Goal: Browse casually

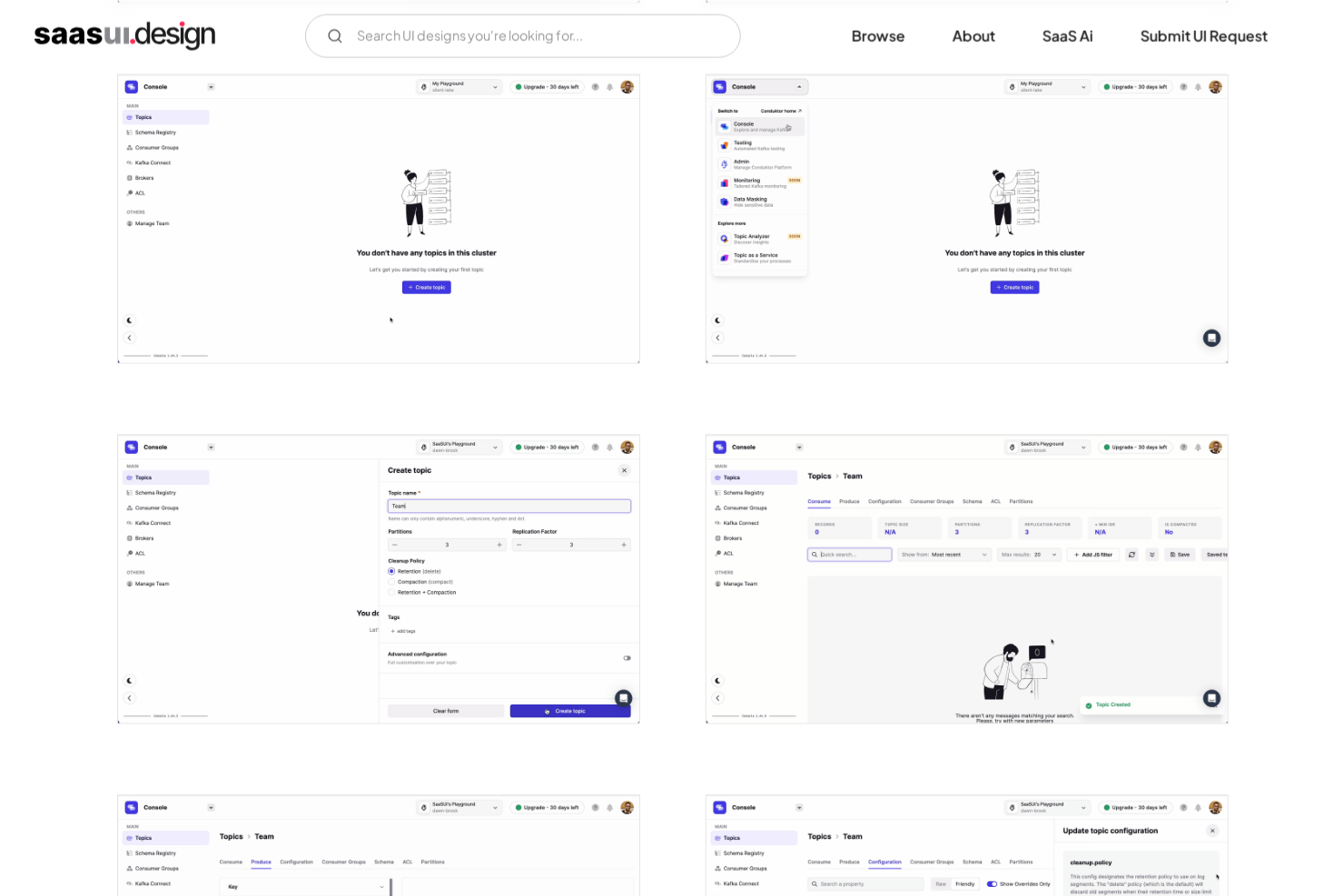
scroll to position [1440, 0]
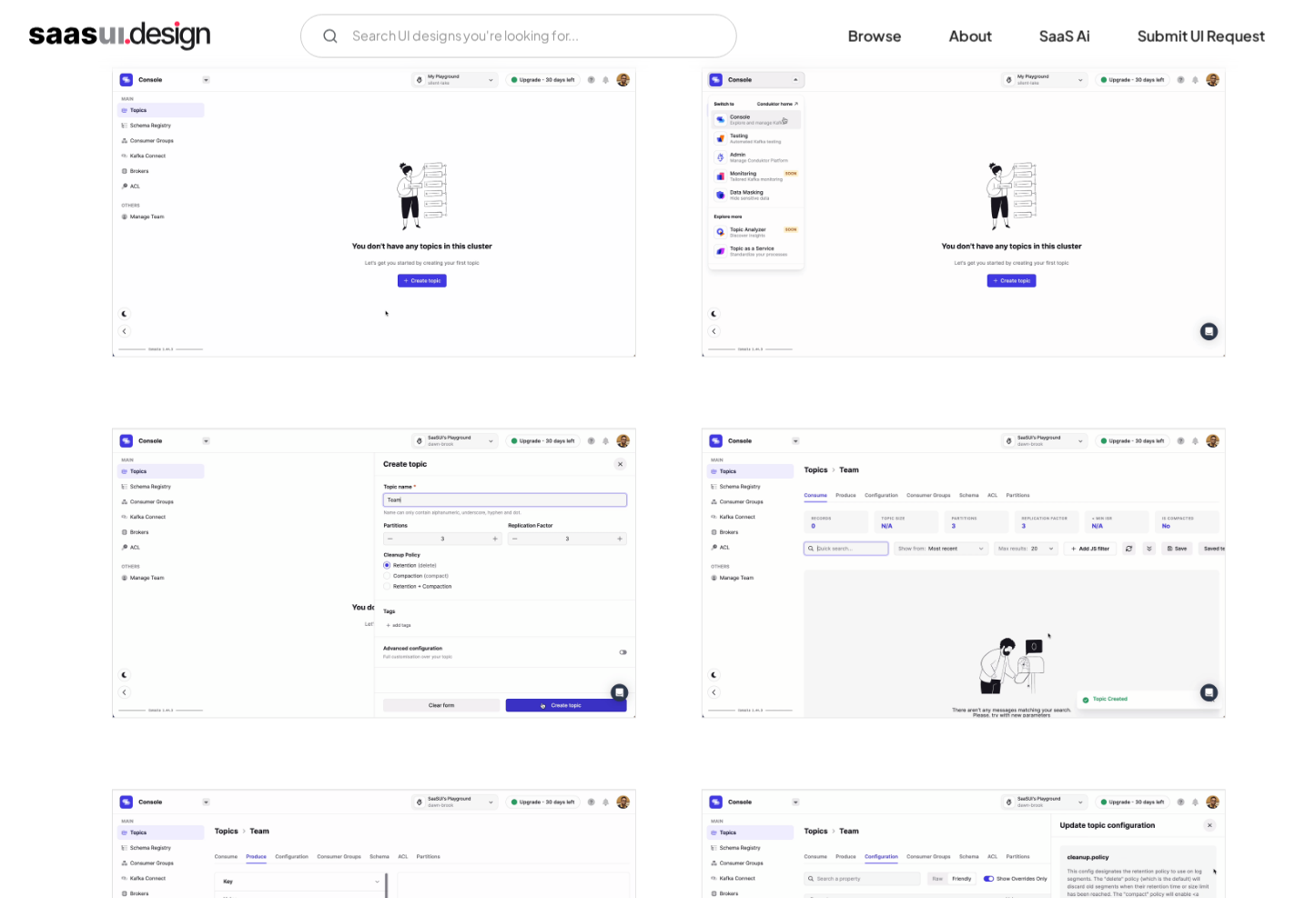
click at [859, 509] on img "open lightbox" at bounding box center [963, 574] width 523 height 288
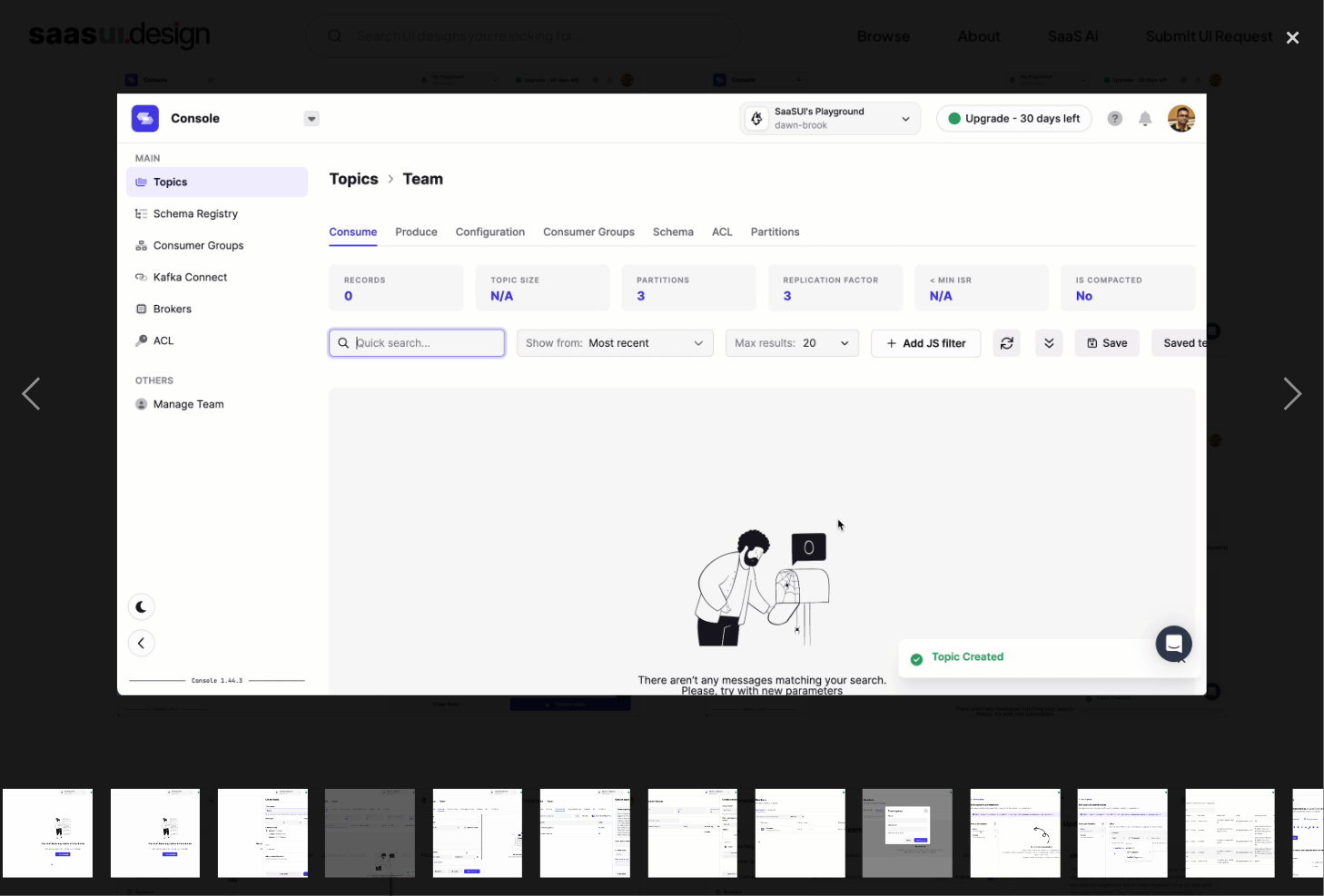
scroll to position [0, 689]
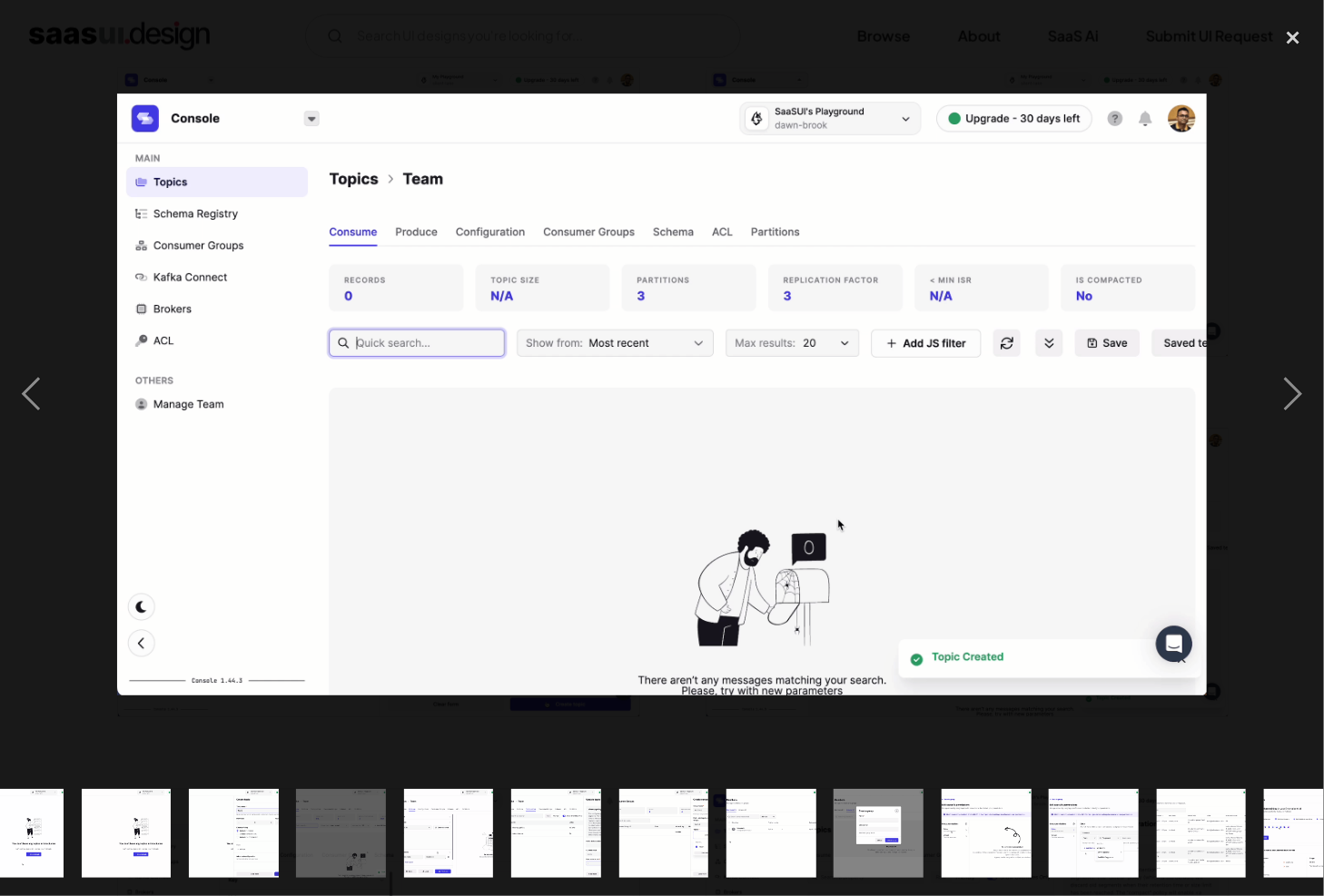
click at [904, 836] on img "show item 15 of 25" at bounding box center [879, 834] width 162 height 90
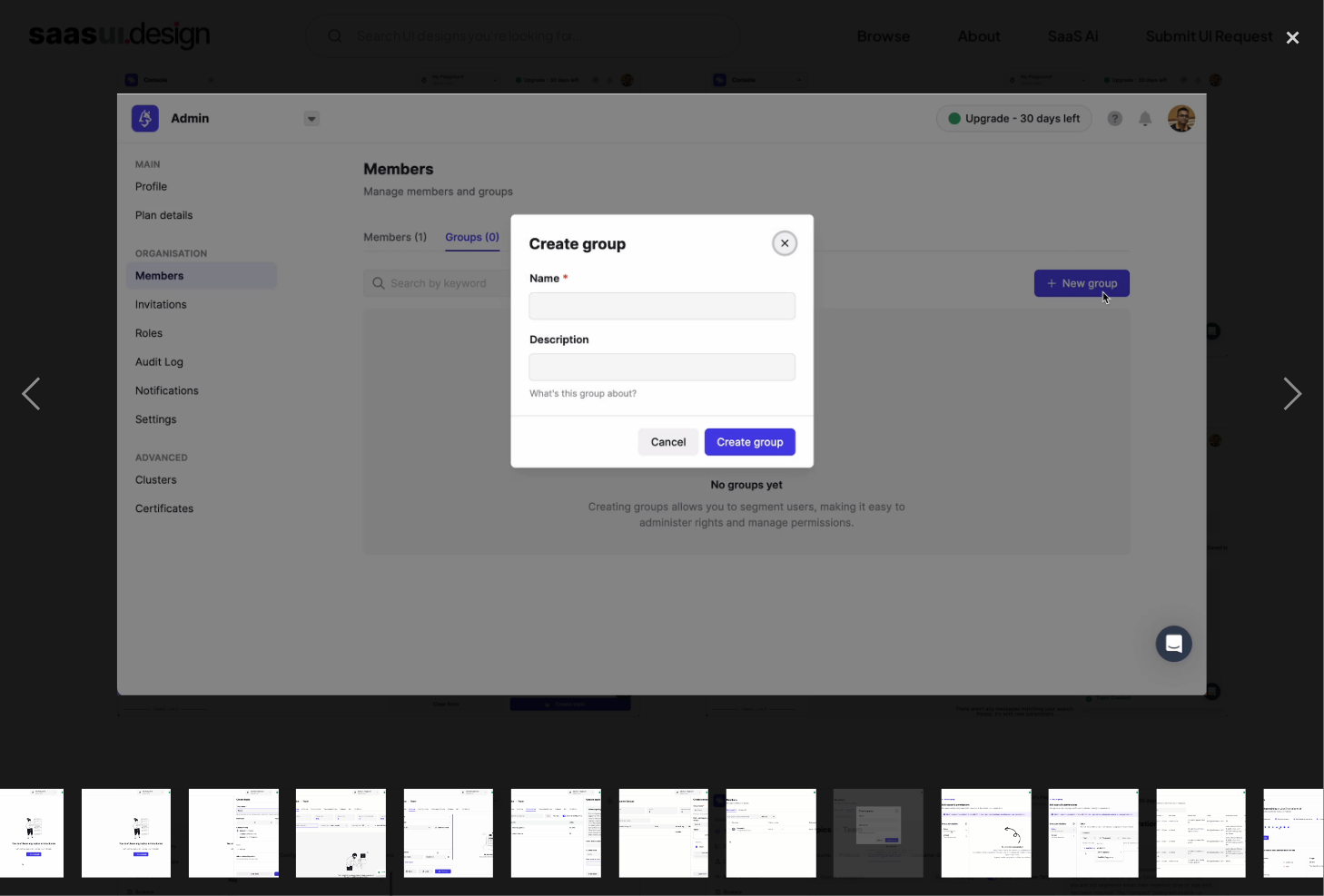
click at [450, 838] on img "show item 11 of 25" at bounding box center [448, 834] width 162 height 90
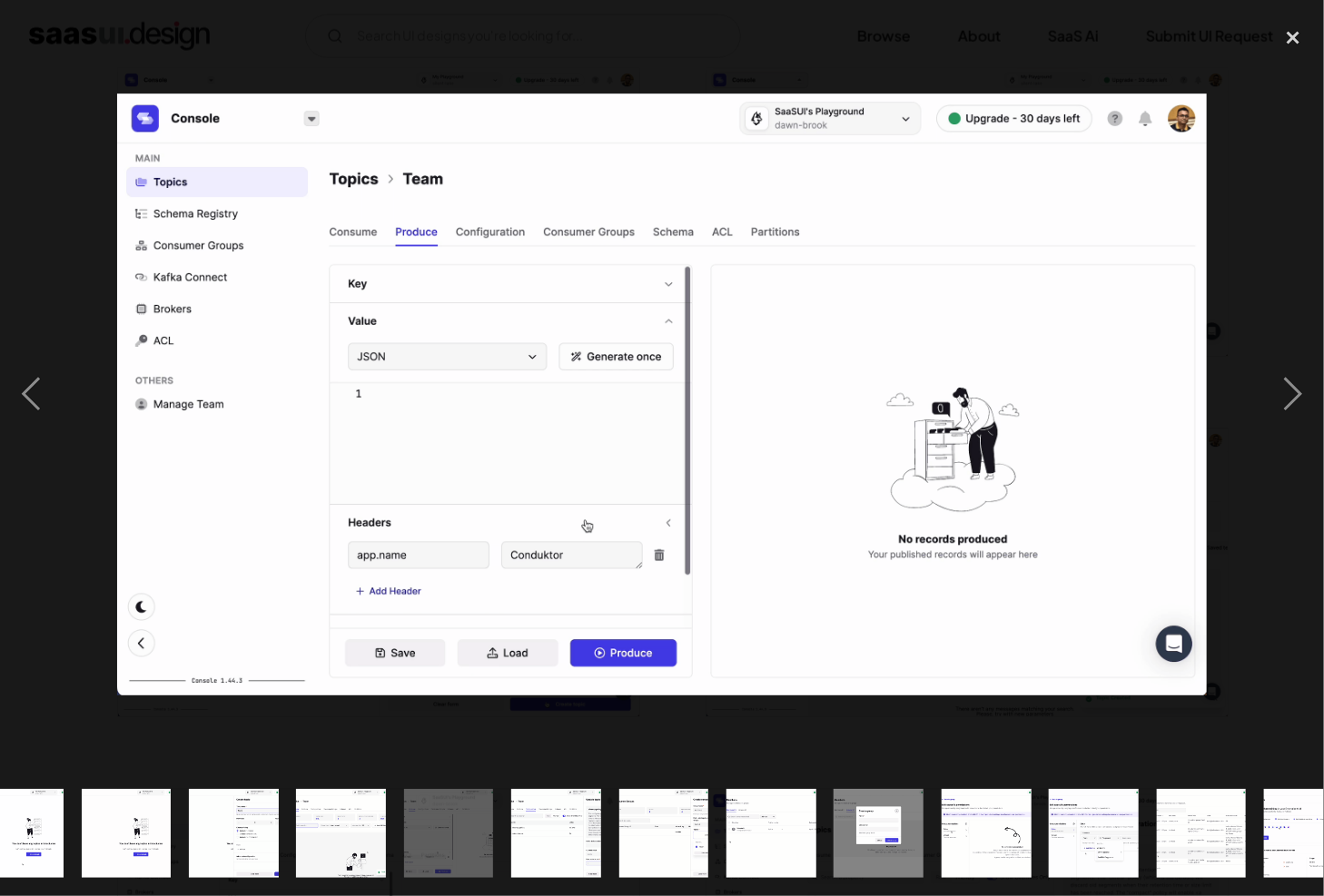
click at [992, 811] on img "show item 16 of 25" at bounding box center [987, 834] width 162 height 90
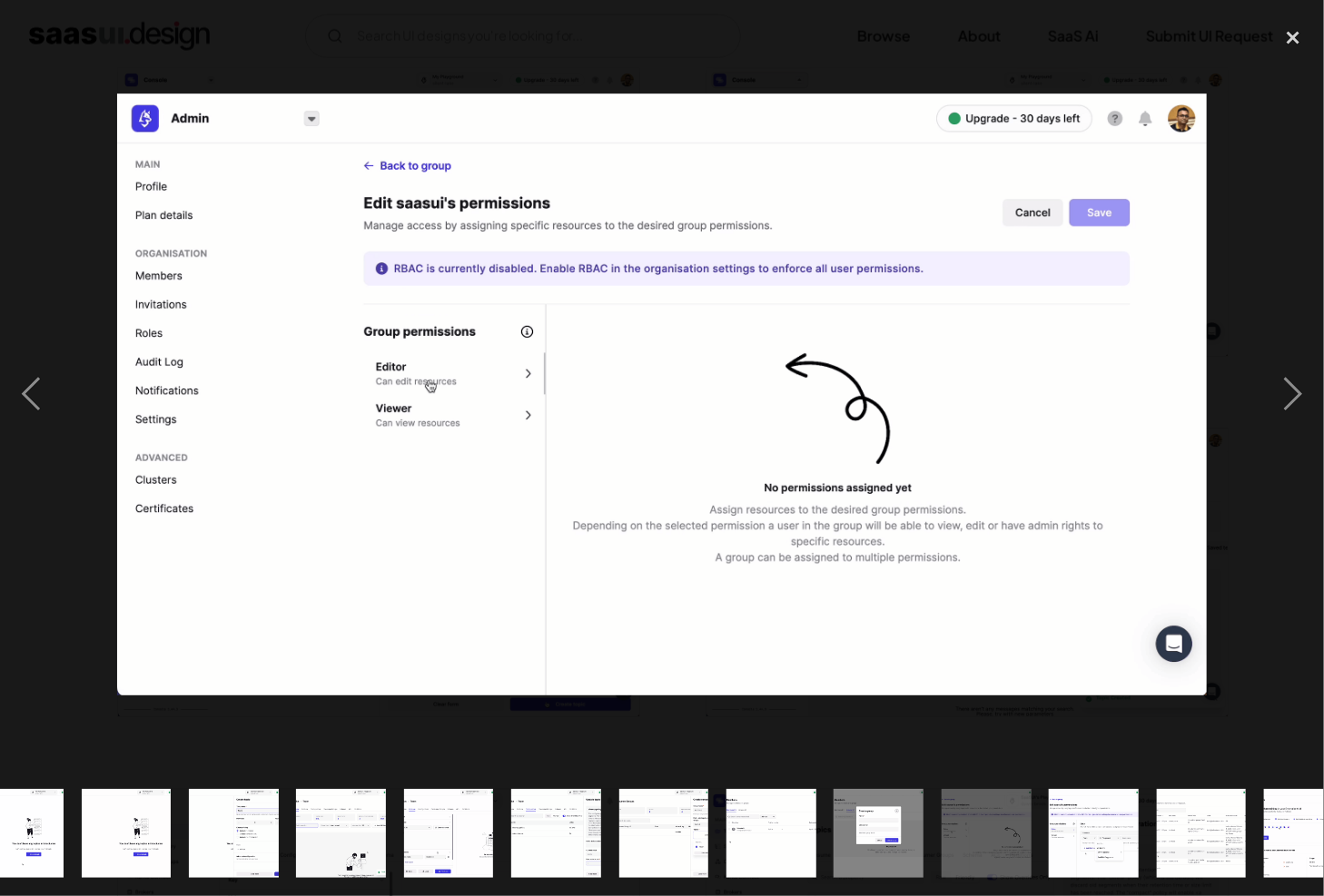
click at [1082, 823] on img "show item 17 of 25" at bounding box center [1094, 834] width 162 height 90
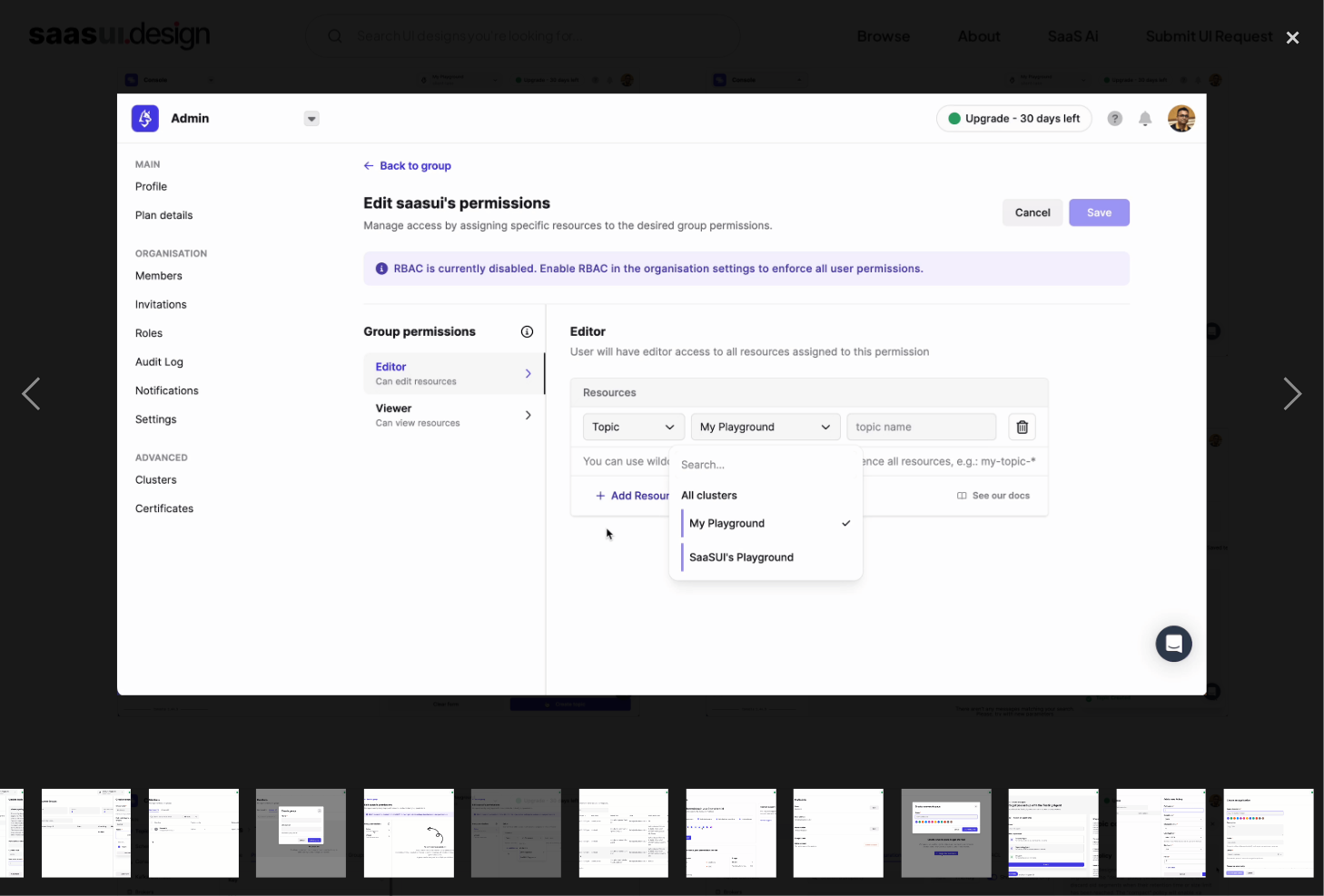
scroll to position [0, 1382]
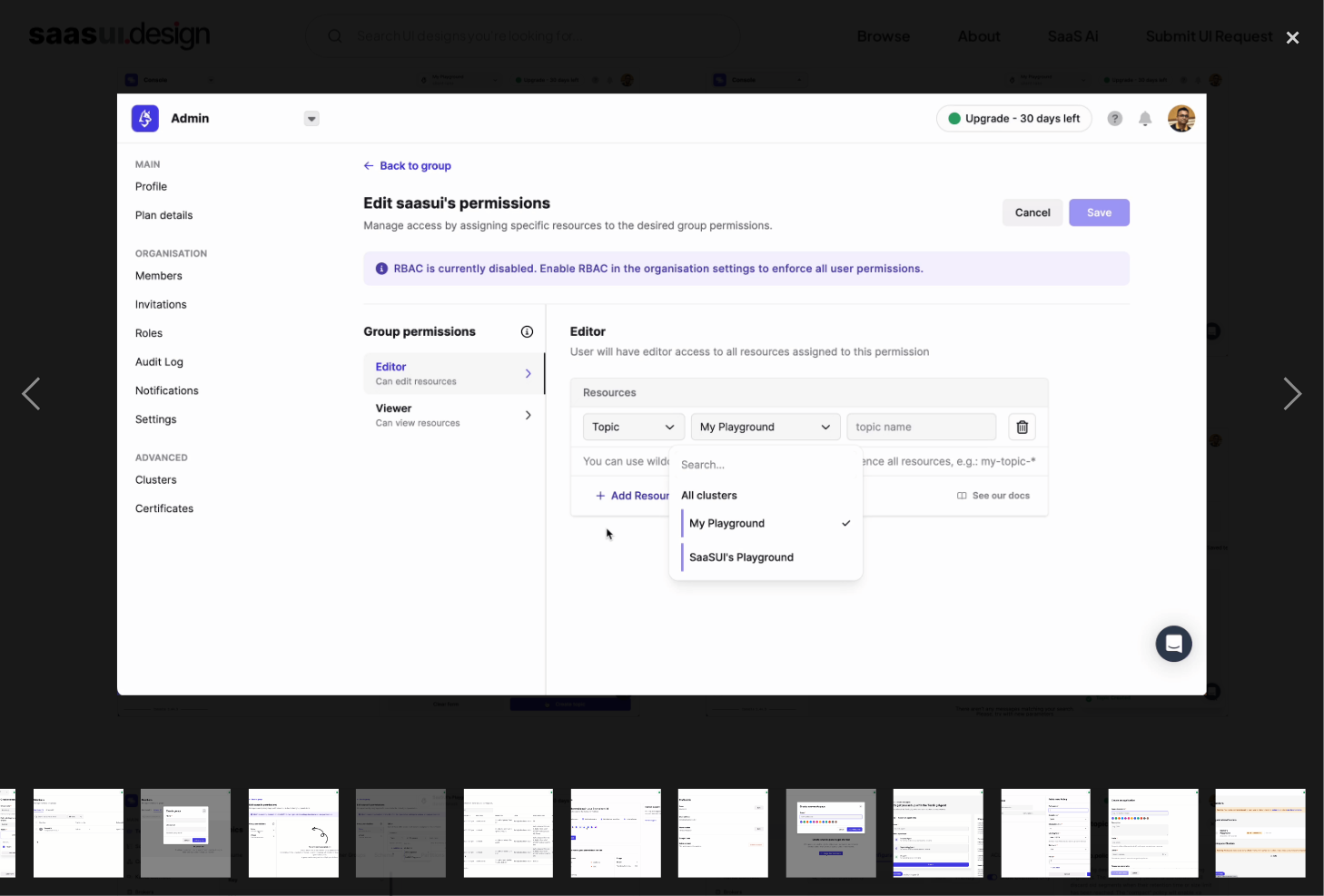
click at [1151, 821] on img "show item 24 of 25" at bounding box center [1153, 834] width 162 height 90
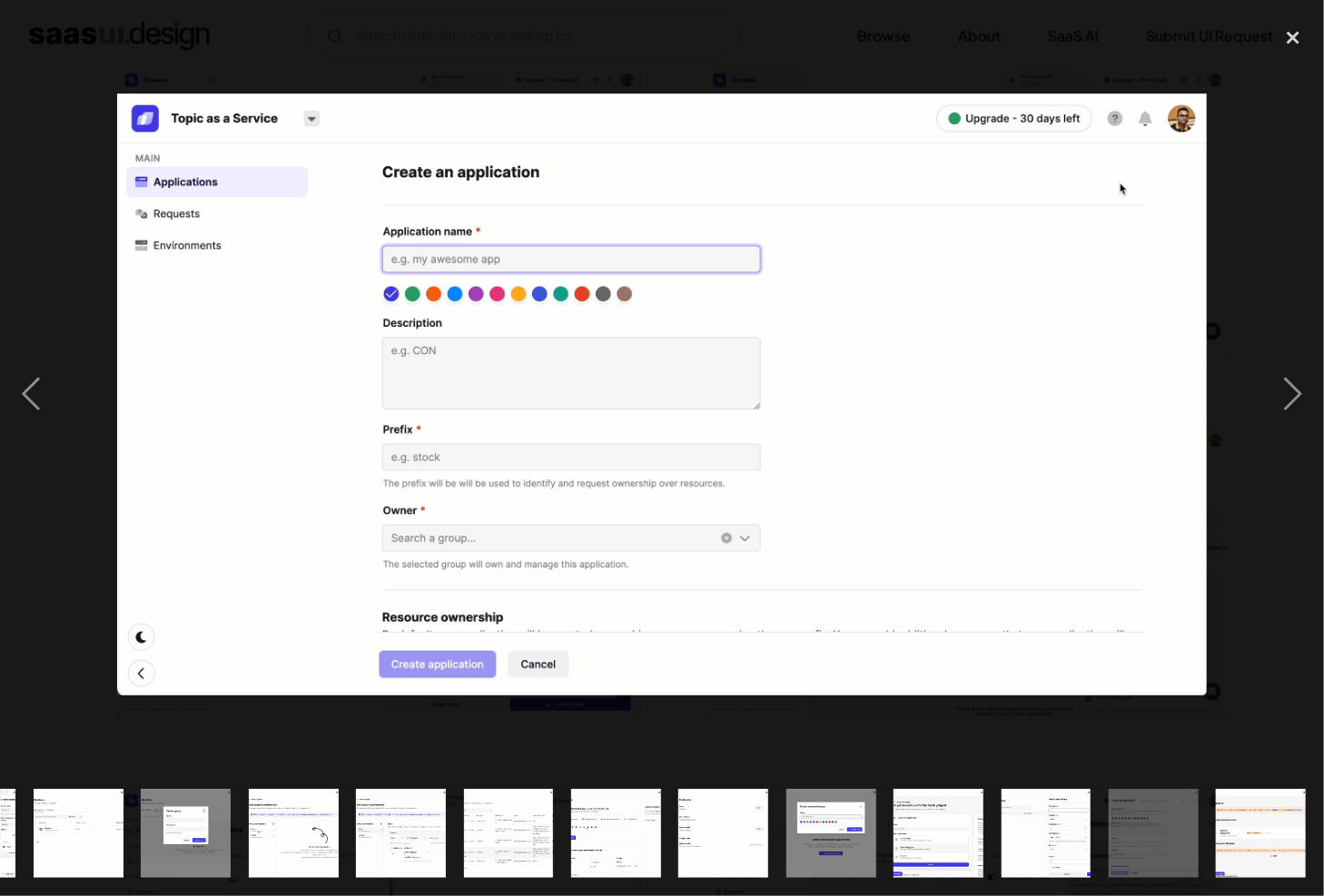
click at [937, 820] on img "show item 22 of 25" at bounding box center [938, 834] width 162 height 90
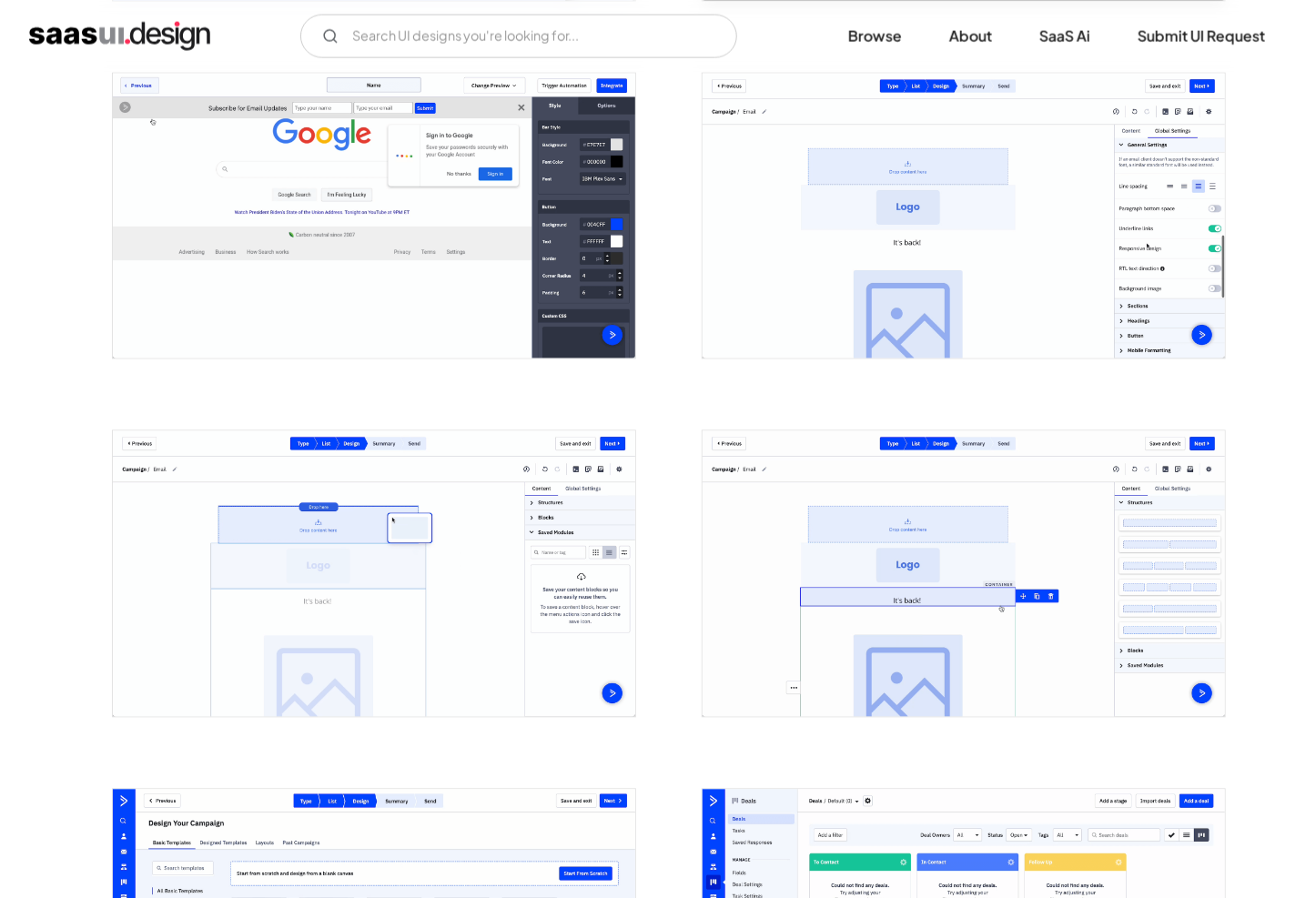
scroll to position [1669, 0]
